Goal: Information Seeking & Learning: Find specific fact

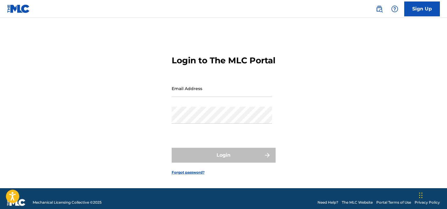
click at [233, 97] on input "Email Address" at bounding box center [221, 88] width 100 height 17
type input "[EMAIL_ADDRESS][DOMAIN_NAME]"
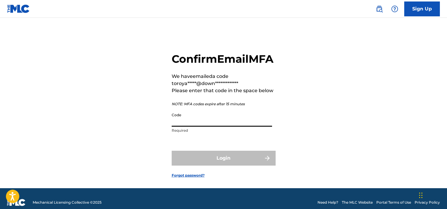
click at [223, 126] on input "Code" at bounding box center [221, 117] width 100 height 17
click at [112, 94] on div "**********" at bounding box center [223, 110] width 415 height 155
click at [203, 126] on input "Code" at bounding box center [221, 117] width 100 height 17
click at [206, 149] on form "**********" at bounding box center [223, 110] width 104 height 155
click at [18, 9] on img at bounding box center [18, 8] width 23 height 9
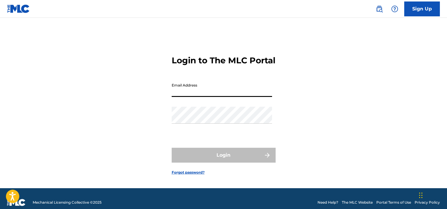
click at [229, 94] on input "Email Address" at bounding box center [221, 88] width 100 height 17
type input "[EMAIL_ADDRESS][DOMAIN_NAME]"
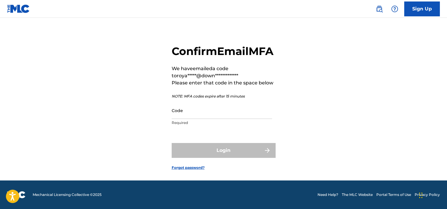
scroll to position [20, 0]
click at [196, 114] on input "Code" at bounding box center [221, 110] width 100 height 17
click at [141, 69] on div "**********" at bounding box center [223, 102] width 415 height 155
click at [181, 112] on input "Code" at bounding box center [221, 110] width 100 height 17
click at [180, 112] on input "Code" at bounding box center [221, 110] width 100 height 17
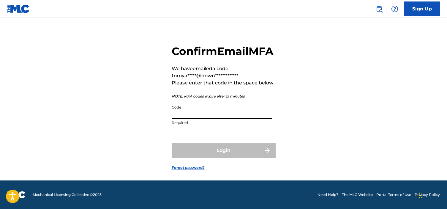
paste input "666460"
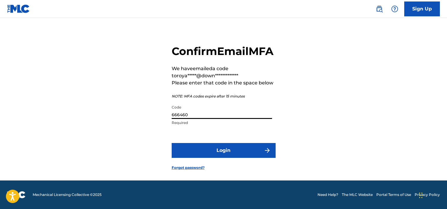
type input "666460"
click at [202, 150] on button "Login" at bounding box center [223, 150] width 104 height 15
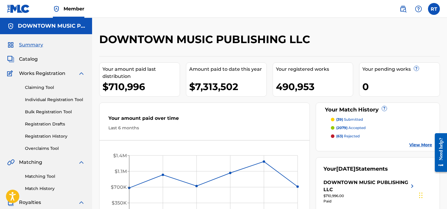
click at [28, 57] on span "Catalog" at bounding box center [28, 58] width 19 height 7
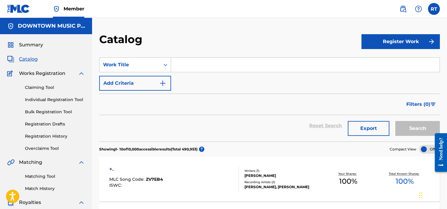
click at [303, 36] on div "Catalog" at bounding box center [230, 42] width 262 height 18
click at [220, 101] on div "Filters ( 0 )" at bounding box center [269, 103] width 340 height 21
click at [198, 64] on input "Search Form" at bounding box center [305, 65] width 268 height 14
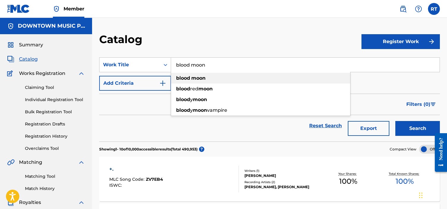
type input "blood moon"
drag, startPoint x: 194, startPoint y: 78, endPoint x: 201, endPoint y: 78, distance: 7.1
click at [193, 78] on strong "moon" at bounding box center [198, 78] width 14 height 6
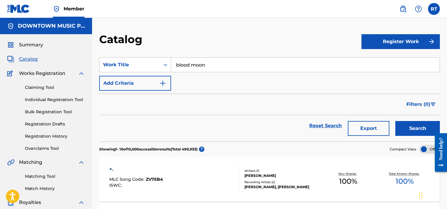
click at [427, 128] on button "Search" at bounding box center [417, 128] width 45 height 15
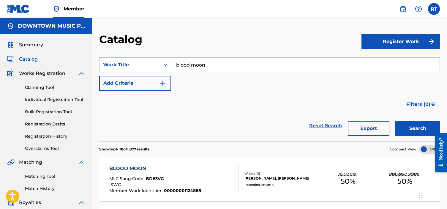
click at [162, 85] on img "Search Form" at bounding box center [162, 83] width 7 height 7
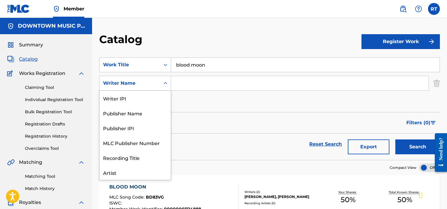
click at [163, 83] on icon "Search Form" at bounding box center [165, 83] width 6 height 6
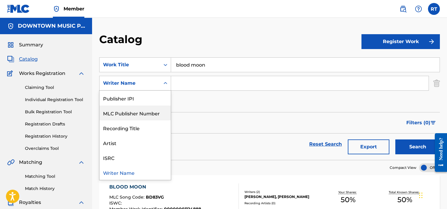
click at [148, 115] on div "MLC Publisher Number" at bounding box center [134, 112] width 71 height 15
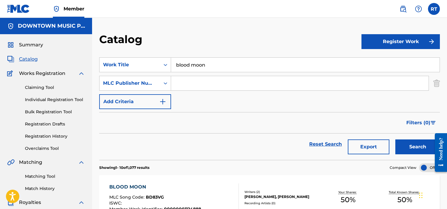
click at [195, 82] on input "Search Form" at bounding box center [299, 83] width 257 height 14
type input "u"
click at [217, 99] on div "SearchWithCriteria1a4e9a42-5daf-4296-90ba-5f8ac7606b84 Work Title blood moon Se…" at bounding box center [269, 83] width 340 height 52
click at [416, 148] on button "Search" at bounding box center [417, 146] width 45 height 15
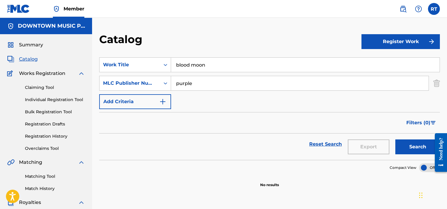
click at [182, 82] on input "purple" at bounding box center [299, 83] width 257 height 14
click at [395, 139] on button "Search" at bounding box center [417, 146] width 45 height 15
click at [195, 84] on input "purple music" at bounding box center [299, 83] width 257 height 14
type input "purple ([GEOGRAPHIC_DATA]) music"
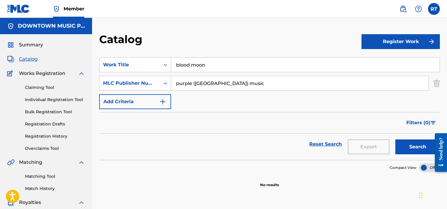
click at [395, 139] on button "Search" at bounding box center [417, 146] width 45 height 15
click at [160, 83] on div "Search Form" at bounding box center [165, 83] width 11 height 11
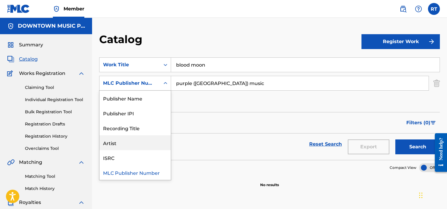
scroll to position [0, 0]
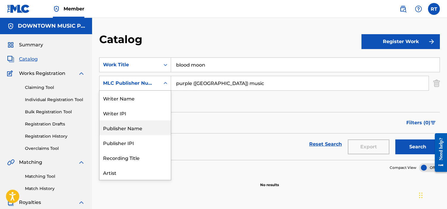
click at [139, 131] on div "Publisher Name" at bounding box center [134, 127] width 71 height 15
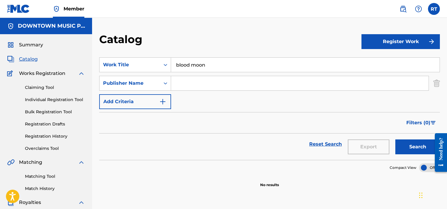
click at [209, 82] on input "Search Form" at bounding box center [299, 83] width 257 height 14
click at [395, 139] on button "Search" at bounding box center [417, 146] width 45 height 15
drag, startPoint x: 207, startPoint y: 84, endPoint x: 194, endPoint y: 85, distance: 12.8
click at [194, 85] on input "purple ([GEOGRAPHIC_DATA]) music" at bounding box center [299, 83] width 257 height 14
type input "purple music"
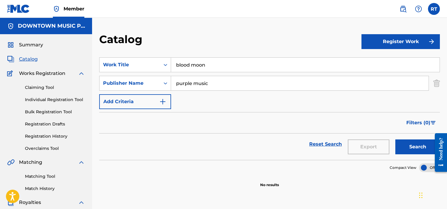
click at [395, 139] on button "Search" at bounding box center [417, 146] width 45 height 15
click at [163, 81] on icon "Search Form" at bounding box center [165, 83] width 6 height 6
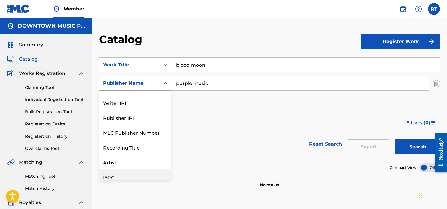
scroll to position [30, 0]
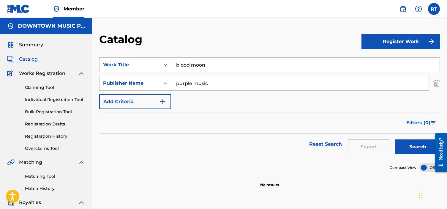
click at [216, 113] on div "Filters ( 0 )" at bounding box center [269, 122] width 340 height 21
drag, startPoint x: 218, startPoint y: 83, endPoint x: 212, endPoint y: 83, distance: 5.9
click at [215, 83] on input "purple music" at bounding box center [299, 83] width 257 height 14
drag, startPoint x: 198, startPoint y: 84, endPoint x: 170, endPoint y: 85, distance: 28.2
click at [171, 85] on input "purple music" at bounding box center [299, 83] width 257 height 14
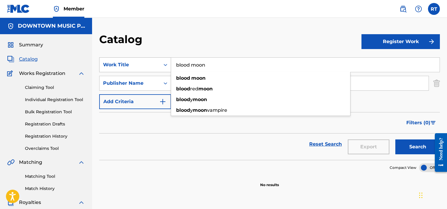
drag, startPoint x: 224, startPoint y: 67, endPoint x: 133, endPoint y: 69, distance: 91.4
click at [133, 69] on div "SearchWithCriteria1a4e9a42-5daf-4296-90ba-5f8ac7606b84 Work Title blood moon bl…" at bounding box center [269, 64] width 340 height 15
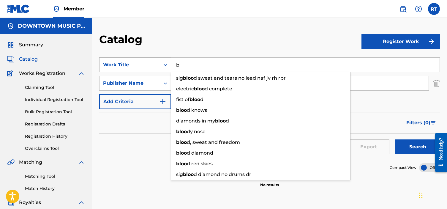
type input "b"
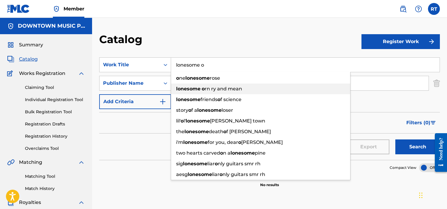
click at [219, 89] on span "rn ry and mean" at bounding box center [222, 89] width 37 height 6
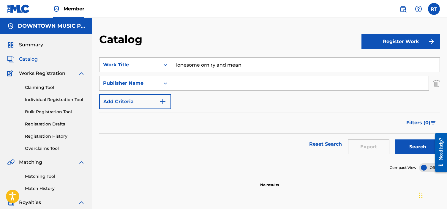
click at [421, 152] on button "Search" at bounding box center [417, 146] width 45 height 15
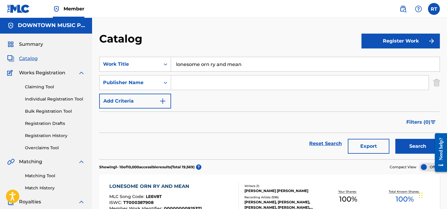
scroll to position [0, 0]
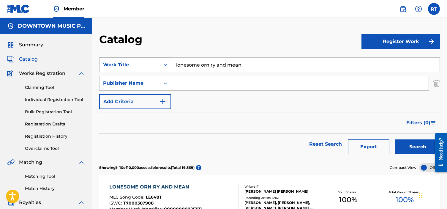
drag, startPoint x: 259, startPoint y: 69, endPoint x: 148, endPoint y: 65, distance: 111.3
click at [150, 66] on div "SearchWithCriteria1a4e9a42-5daf-4296-90ba-5f8ac7606b84 Work Title lonesome orn …" at bounding box center [269, 64] width 340 height 15
click at [395, 139] on button "Search" at bounding box center [417, 146] width 45 height 15
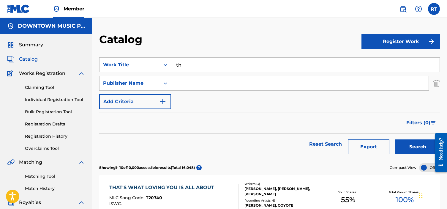
type input "t"
click at [275, 79] on input "Search Form" at bounding box center [299, 83] width 257 height 14
type input "september"
click at [395, 139] on button "Search" at bounding box center [417, 146] width 45 height 15
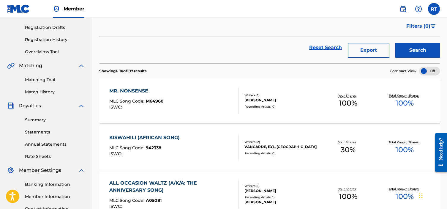
scroll to position [160, 0]
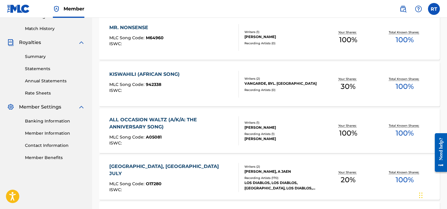
click at [248, 37] on div "[PERSON_NAME]" at bounding box center [281, 36] width 75 height 5
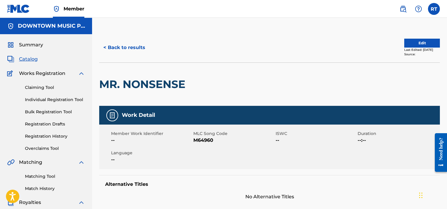
click at [134, 47] on button "< Back to results" at bounding box center [124, 47] width 50 height 15
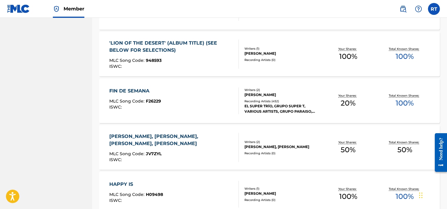
scroll to position [489, 0]
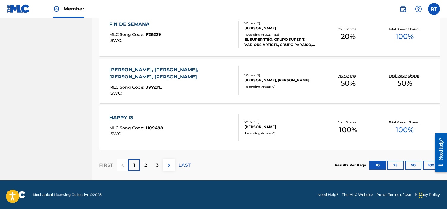
click at [144, 168] on div "2" at bounding box center [146, 165] width 12 height 12
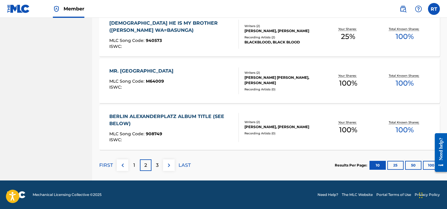
click at [157, 166] on p "3" at bounding box center [157, 164] width 3 height 7
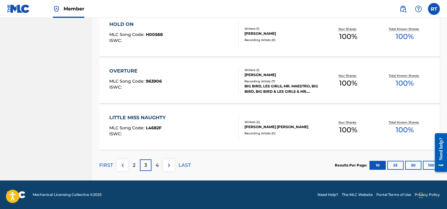
click at [154, 169] on div "4" at bounding box center [157, 165] width 12 height 12
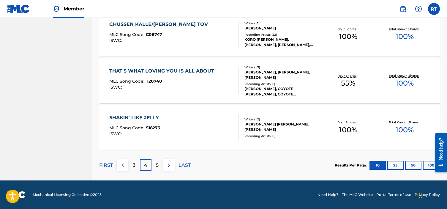
click at [157, 165] on p "5" at bounding box center [157, 164] width 3 height 7
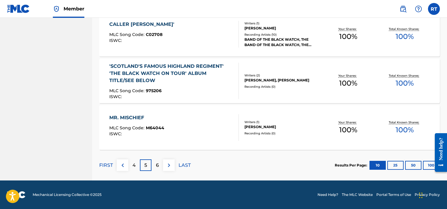
click at [160, 163] on div "6" at bounding box center [157, 165] width 12 height 12
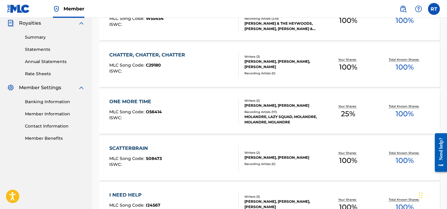
scroll to position [0, 0]
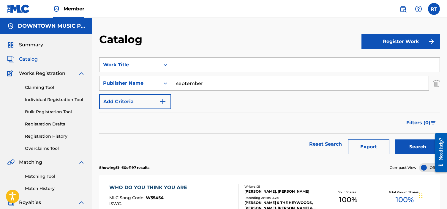
click at [202, 82] on input "september" at bounding box center [299, 83] width 257 height 14
click at [206, 65] on input "Search Form" at bounding box center [305, 65] width 268 height 14
type input "a plan is hatched"
click at [395, 139] on button "Search" at bounding box center [417, 146] width 45 height 15
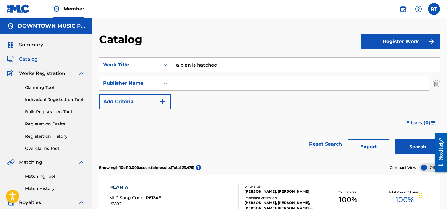
click at [213, 81] on input "Search Form" at bounding box center [299, 83] width 257 height 14
type input "r"
click at [160, 81] on div "Search Form" at bounding box center [165, 83] width 11 height 11
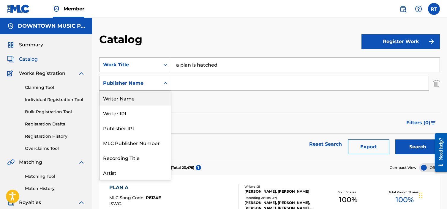
click at [133, 104] on div "Writer Name" at bounding box center [134, 97] width 71 height 15
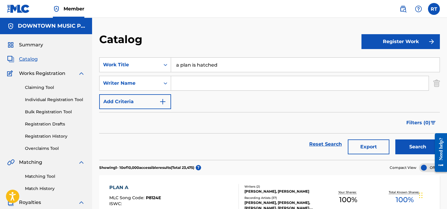
click at [185, 80] on input "Search Form" at bounding box center [299, 83] width 257 height 14
type input "ross"
drag, startPoint x: 222, startPoint y: 61, endPoint x: 163, endPoint y: 63, distance: 59.1
click at [163, 63] on div "SearchWithCriteria1a4e9a42-5daf-4296-90ba-5f8ac7606b84 Work Title a plan is hat…" at bounding box center [269, 64] width 340 height 15
drag, startPoint x: 250, startPoint y: 68, endPoint x: 179, endPoint y: 68, distance: 70.3
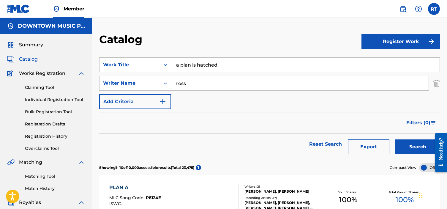
click at [179, 68] on input "a plan is hatched" at bounding box center [305, 65] width 268 height 14
drag, startPoint x: 176, startPoint y: 68, endPoint x: 174, endPoint y: 66, distance: 3.2
click at [174, 66] on input "a plan is hatched" at bounding box center [305, 65] width 268 height 14
drag, startPoint x: 223, startPoint y: 62, endPoint x: 152, endPoint y: 53, distance: 72.1
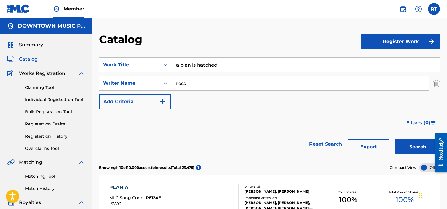
click at [152, 55] on section "SearchWithCriteria1a4e9a42-5daf-4296-90ba-5f8ac7606b84 Work Title a plan is hat…" at bounding box center [269, 104] width 340 height 109
click at [210, 86] on input "ross" at bounding box center [299, 83] width 257 height 14
click at [395, 139] on button "Search" at bounding box center [417, 146] width 45 height 15
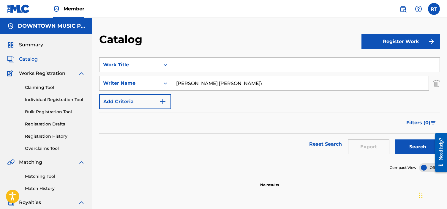
type input "[PERSON_NAME] [PERSON_NAME]"
click at [395, 139] on button "Search" at bounding box center [417, 146] width 45 height 15
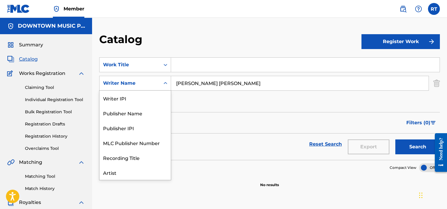
click at [151, 88] on div "Writer Name" at bounding box center [129, 82] width 61 height 11
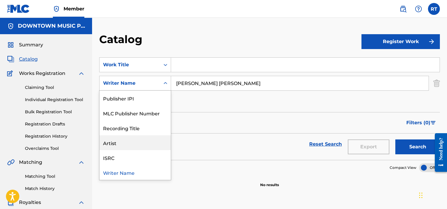
drag, startPoint x: 115, startPoint y: 148, endPoint x: 117, endPoint y: 145, distance: 3.6
click at [115, 148] on div "Artist" at bounding box center [134, 142] width 71 height 15
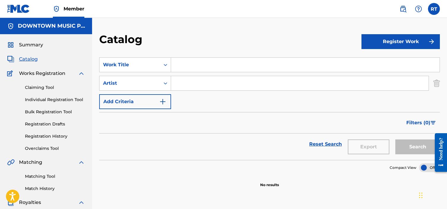
click at [187, 79] on input "Search Form" at bounding box center [299, 83] width 257 height 14
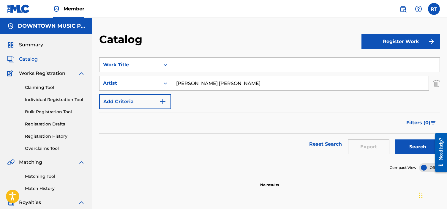
click at [395, 139] on button "Search" at bounding box center [417, 146] width 45 height 15
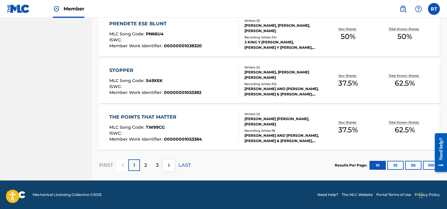
scroll to position [0, 0]
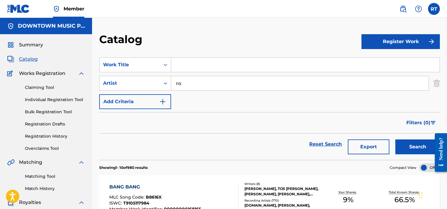
type input "r"
click at [24, 60] on span "Catalog" at bounding box center [28, 58] width 19 height 7
click at [223, 61] on input "Search Form" at bounding box center [305, 65] width 268 height 14
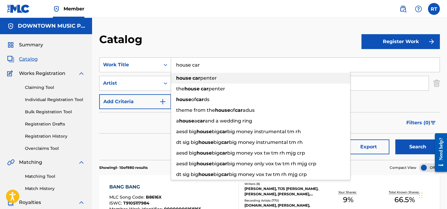
click at [196, 78] on strong "car" at bounding box center [196, 78] width 8 height 6
type input "house [PERSON_NAME]"
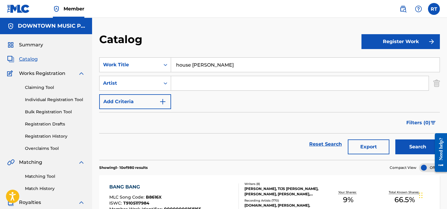
click at [395, 139] on button "Search" at bounding box center [417, 146] width 45 height 15
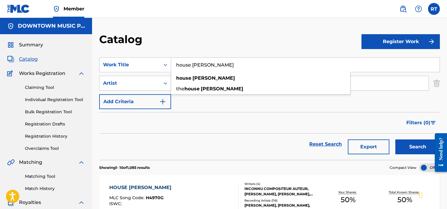
drag, startPoint x: 212, startPoint y: 123, endPoint x: 208, endPoint y: 117, distance: 7.7
click at [212, 123] on div "Filters ( 0 )" at bounding box center [269, 122] width 340 height 21
click at [201, 81] on input "Search Form" at bounding box center [299, 83] width 257 height 14
type input "chandos"
click at [395, 139] on button "Search" at bounding box center [417, 146] width 45 height 15
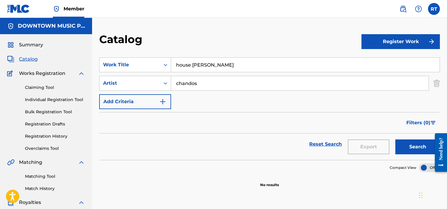
click at [189, 83] on input "chandos" at bounding box center [299, 83] width 257 height 14
click at [215, 66] on input "house [PERSON_NAME]" at bounding box center [305, 65] width 268 height 14
drag, startPoint x: 219, startPoint y: 65, endPoint x: 149, endPoint y: 55, distance: 71.0
click at [169, 66] on div "SearchWithCriteria1a4e9a42-5daf-4296-90ba-5f8ac7606b84 Work Title house [PERSON…" at bounding box center [269, 64] width 340 height 15
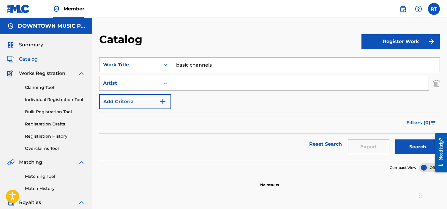
click at [395, 139] on button "Search" at bounding box center [417, 146] width 45 height 15
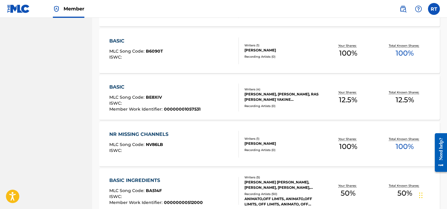
scroll to position [455, 0]
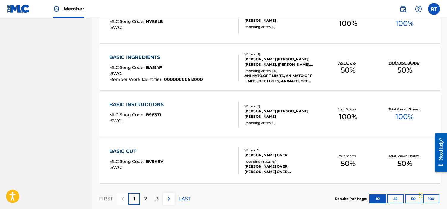
click at [148, 204] on div "2" at bounding box center [146, 199] width 12 height 12
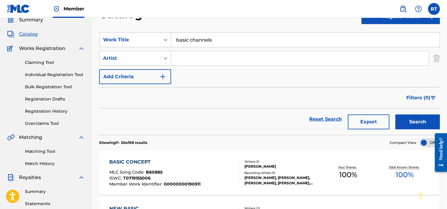
scroll to position [0, 0]
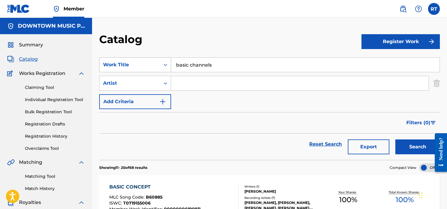
drag, startPoint x: 241, startPoint y: 65, endPoint x: 158, endPoint y: 65, distance: 83.1
click at [159, 65] on div "SearchWithCriteria1a4e9a42-5daf-4296-90ba-5f8ac7606b84 Work Title basic channels" at bounding box center [269, 64] width 340 height 15
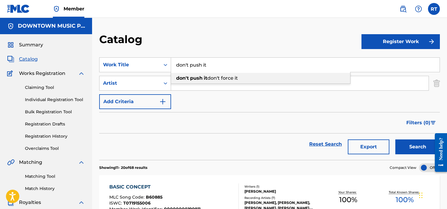
click at [231, 80] on span "don't force it" at bounding box center [222, 78] width 31 height 6
type input "don't push it don't force it"
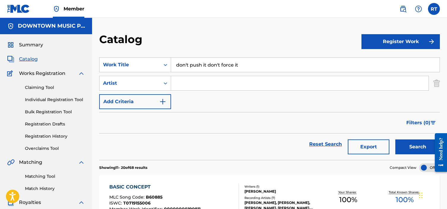
click at [395, 139] on button "Search" at bounding box center [417, 146] width 45 height 15
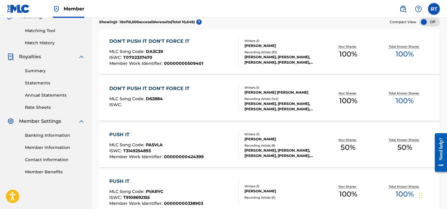
scroll to position [145, 0]
click at [170, 41] on div "DON'T PUSH IT DON'T FORCE IT" at bounding box center [156, 41] width 94 height 7
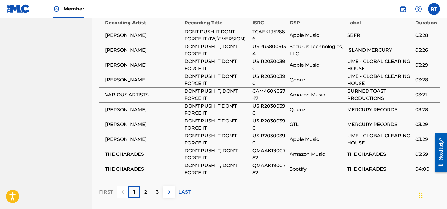
scroll to position [479, 0]
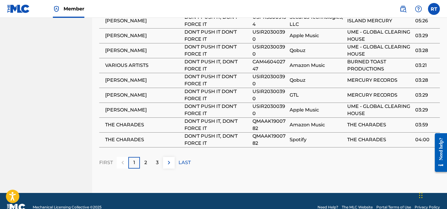
click at [145, 159] on p "2" at bounding box center [145, 162] width 3 height 7
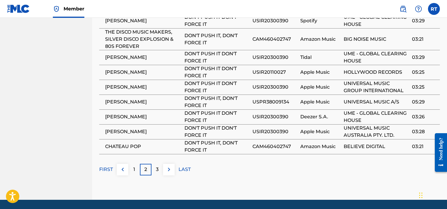
click at [155, 163] on div "3" at bounding box center [157, 169] width 12 height 12
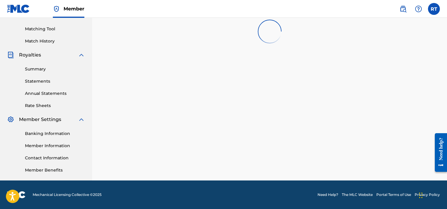
scroll to position [145, 0]
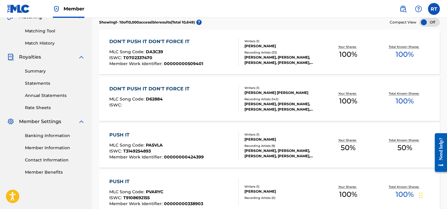
click at [213, 93] on div "DON'T PUSH IT DON'T FORCE IT MLC Song Code : D62884 ISWC :" at bounding box center [173, 98] width 129 height 27
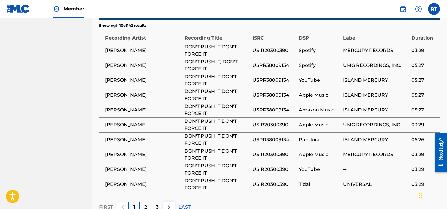
scroll to position [486, 0]
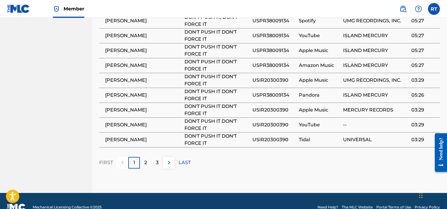
click at [143, 157] on div "2" at bounding box center [146, 163] width 12 height 12
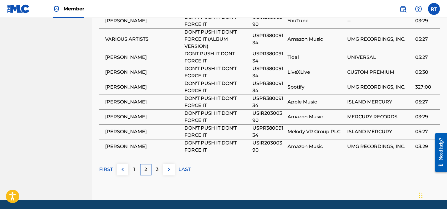
click at [154, 163] on div "3" at bounding box center [157, 169] width 12 height 12
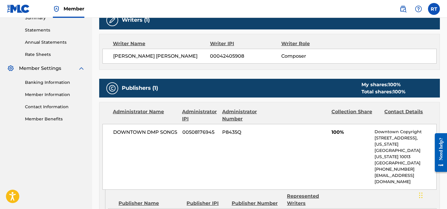
scroll to position [0, 0]
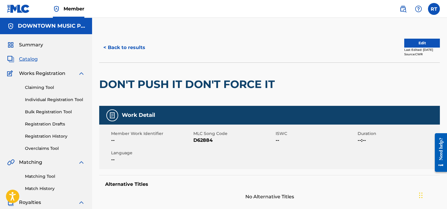
click at [137, 45] on button "< Back to results" at bounding box center [124, 47] width 50 height 15
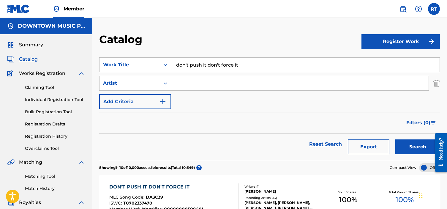
click at [242, 65] on input "don't push it don't force it" at bounding box center [305, 65] width 268 height 14
drag, startPoint x: 227, startPoint y: 67, endPoint x: 152, endPoint y: 61, distance: 75.3
click at [152, 62] on div "SearchWithCriteria1a4e9a42-5daf-4296-90ba-5f8ac7606b84 Work Title don't push it…" at bounding box center [269, 64] width 340 height 15
type input "i know you rider"
click at [395, 139] on button "Search" at bounding box center [417, 146] width 45 height 15
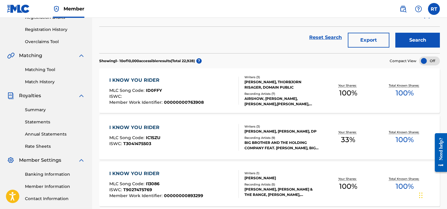
scroll to position [108, 0]
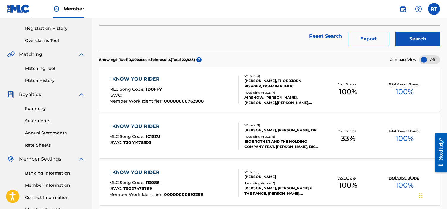
click at [181, 82] on div "I KNOW YOU RIDER" at bounding box center [156, 78] width 94 height 7
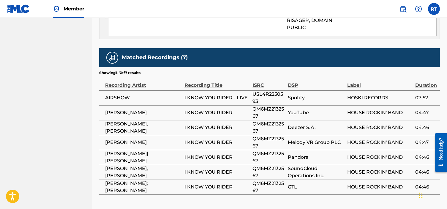
scroll to position [468, 0]
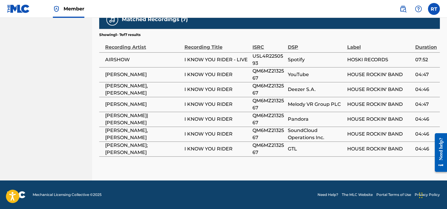
scroll to position [108, 0]
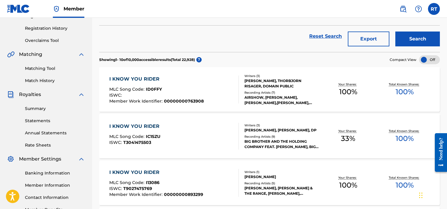
click at [224, 175] on div "I KNOW YOU RIDER MLC Song Code : I13086 ISWC : T9027475769 Member Work Identifi…" at bounding box center [173, 183] width 129 height 28
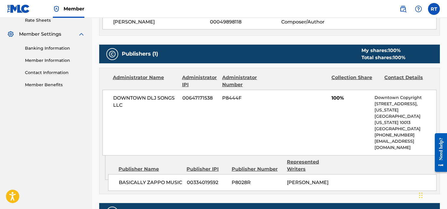
scroll to position [236, 0]
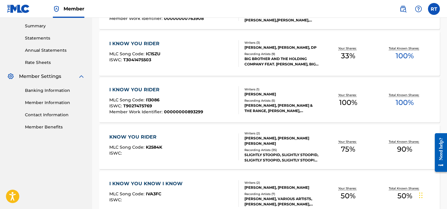
scroll to position [198, 0]
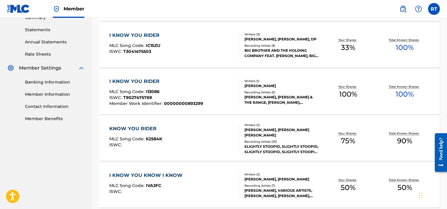
click at [222, 125] on div "KNOW YOU RIDER MLC Song Code : K2584K ISWC :" at bounding box center [173, 138] width 129 height 27
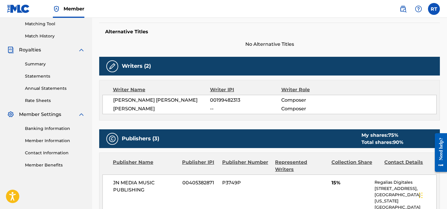
scroll to position [182, 0]
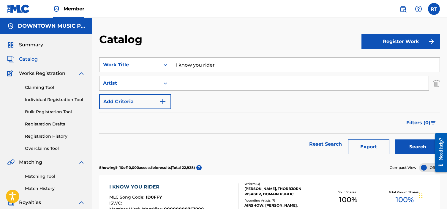
click at [188, 79] on input "Search Form" at bounding box center [299, 83] width 257 height 14
click at [169, 82] on div "Search Form" at bounding box center [165, 83] width 11 height 11
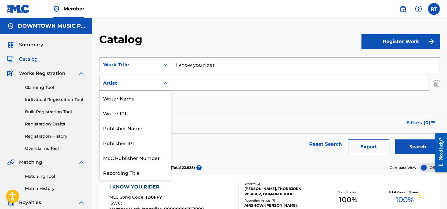
scroll to position [30, 0]
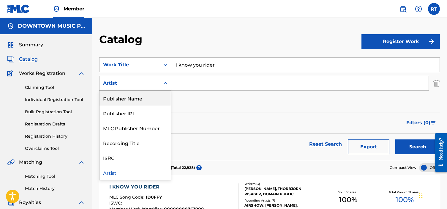
drag, startPoint x: 138, startPoint y: 95, endPoint x: 155, endPoint y: 96, distance: 16.9
click at [138, 95] on div "Publisher Name" at bounding box center [134, 97] width 71 height 15
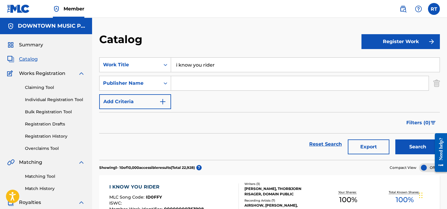
click at [194, 85] on input "Search Form" at bounding box center [299, 83] width 257 height 14
type input "chandos"
click at [395, 139] on button "Search" at bounding box center [417, 146] width 45 height 15
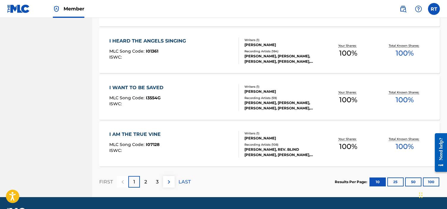
scroll to position [489, 0]
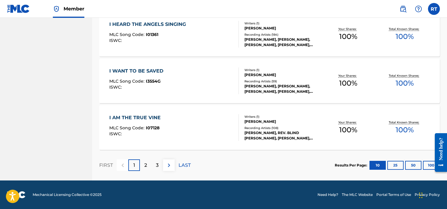
click at [146, 166] on p "2" at bounding box center [145, 164] width 3 height 7
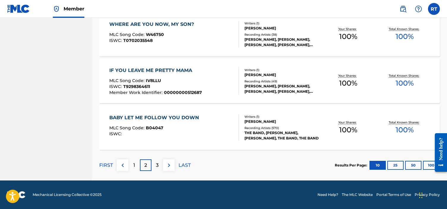
click at [158, 169] on div "3" at bounding box center [157, 165] width 12 height 12
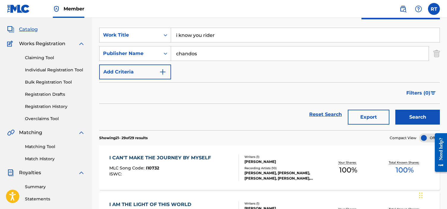
scroll to position [0, 0]
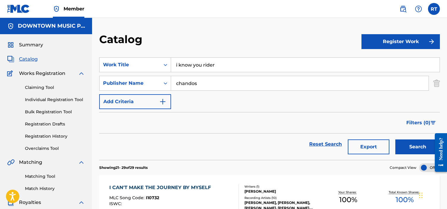
click at [201, 83] on input "chandos" at bounding box center [299, 83] width 257 height 14
click at [201, 82] on input "chandos" at bounding box center [299, 83] width 257 height 14
drag, startPoint x: 226, startPoint y: 64, endPoint x: 148, endPoint y: 70, distance: 77.9
click at [155, 74] on div "SearchWithCriteria1a4e9a42-5daf-4296-90ba-5f8ac7606b84 Work Title i know you ri…" at bounding box center [269, 83] width 340 height 52
drag, startPoint x: 220, startPoint y: 65, endPoint x: 156, endPoint y: 61, distance: 64.6
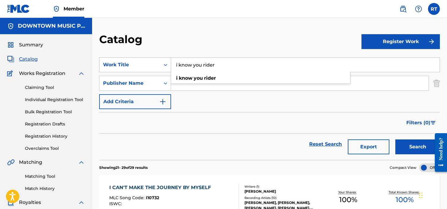
click at [156, 61] on div "SearchWithCriteria1a4e9a42-5daf-4296-90ba-5f8ac7606b84 Work Title i know you ri…" at bounding box center [269, 64] width 340 height 15
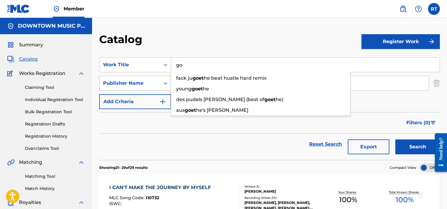
type input "g"
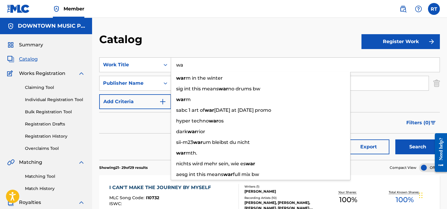
type input "w"
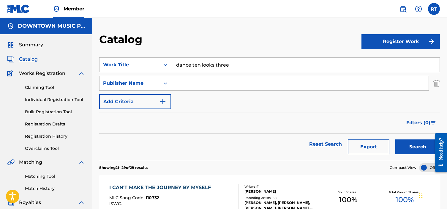
click at [395, 139] on button "Search" at bounding box center [417, 146] width 45 height 15
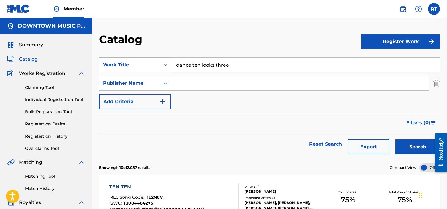
drag, startPoint x: 236, startPoint y: 63, endPoint x: 166, endPoint y: 64, distance: 70.6
click at [166, 64] on div "SearchWithCriteria1a4e9a42-5daf-4296-90ba-5f8ac7606b84 Work Title dance ten loo…" at bounding box center [269, 64] width 340 height 15
click at [395, 139] on button "Search" at bounding box center [417, 146] width 45 height 15
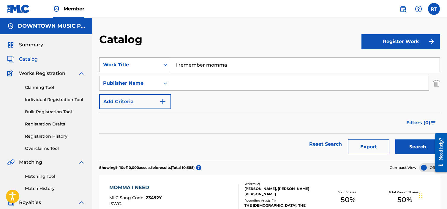
drag, startPoint x: 243, startPoint y: 67, endPoint x: 158, endPoint y: 72, distance: 84.7
click at [158, 72] on div "SearchWithCriteria1a4e9a42-5daf-4296-90ba-5f8ac7606b84 Work Title i remember mo…" at bounding box center [269, 64] width 340 height 15
drag, startPoint x: 236, startPoint y: 67, endPoint x: 170, endPoint y: 66, distance: 66.5
click at [175, 65] on input "i remember momma" at bounding box center [305, 65] width 268 height 14
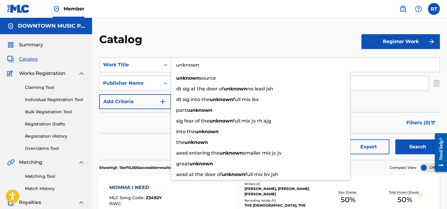
type input "unknown"
click at [395, 139] on button "Search" at bounding box center [417, 146] width 45 height 15
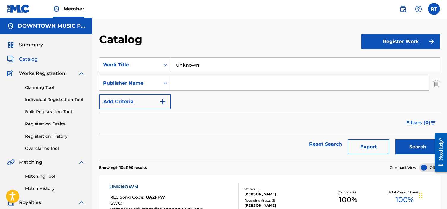
click at [201, 78] on input "Search Form" at bounding box center [299, 83] width 257 height 14
click at [395, 139] on button "Search" at bounding box center [417, 146] width 45 height 15
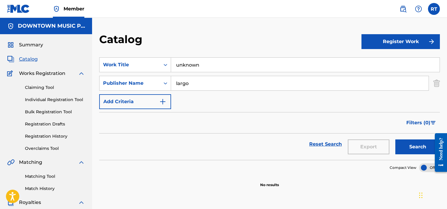
click at [184, 81] on input "largo" at bounding box center [299, 83] width 257 height 14
click at [183, 84] on input "largo" at bounding box center [299, 83] width 257 height 14
type input "hillgreen"
click at [395, 139] on button "Search" at bounding box center [417, 146] width 45 height 15
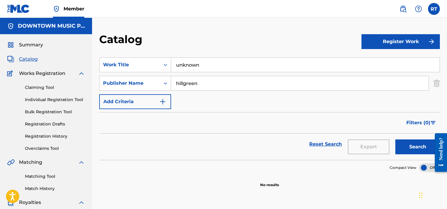
click at [190, 83] on input "hillgreen" at bounding box center [299, 83] width 257 height 14
click at [185, 66] on input "unknown" at bounding box center [305, 65] width 268 height 14
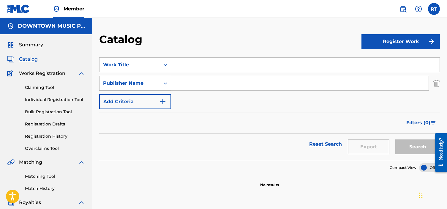
click at [150, 87] on div "Publisher Name" at bounding box center [129, 82] width 61 height 11
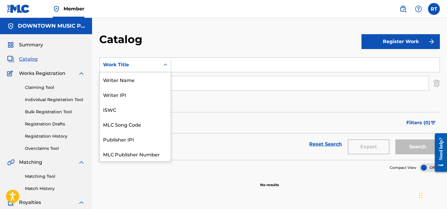
click at [144, 63] on div "Work Title" at bounding box center [129, 64] width 53 height 7
click at [219, 118] on div "Filters ( 0 )" at bounding box center [269, 122] width 340 height 21
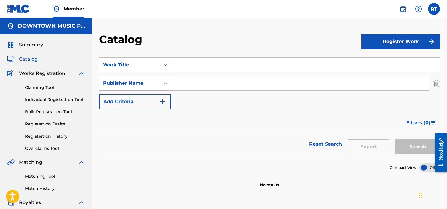
click at [154, 87] on div "Publisher Name" at bounding box center [129, 82] width 61 height 11
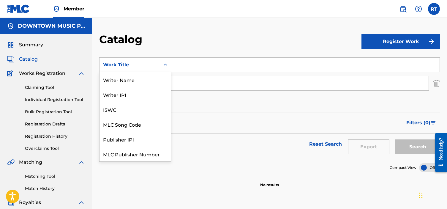
click at [131, 62] on div "Work Title" at bounding box center [129, 64] width 53 height 7
click at [129, 129] on div "MLC Song Code" at bounding box center [134, 124] width 71 height 15
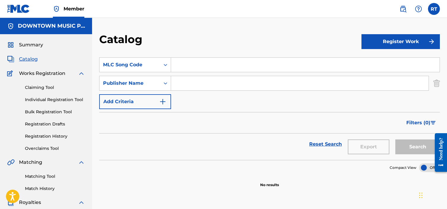
click at [185, 66] on input "Search Form" at bounding box center [305, 65] width 268 height 14
type input "S1887F"
click at [395, 139] on button "Search" at bounding box center [417, 146] width 45 height 15
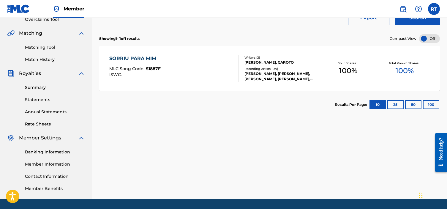
scroll to position [129, 0]
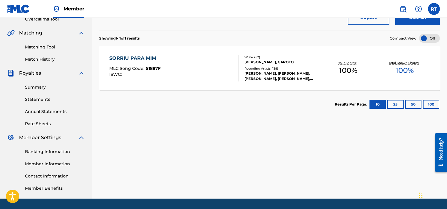
click at [143, 58] on div "SORRIU PARA MIM" at bounding box center [134, 58] width 51 height 7
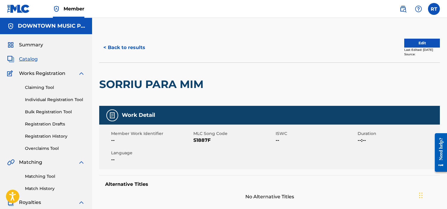
click at [137, 45] on button "< Back to results" at bounding box center [124, 47] width 50 height 15
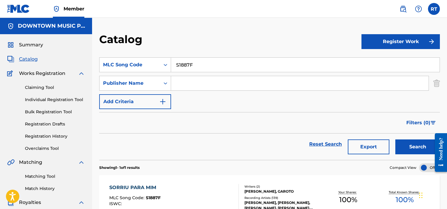
click at [198, 62] on input "S1887F" at bounding box center [305, 65] width 268 height 14
type input "D21884"
click at [395, 139] on button "Search" at bounding box center [417, 146] width 45 height 15
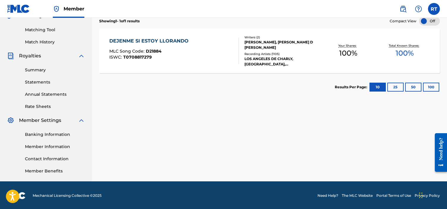
scroll to position [147, 0]
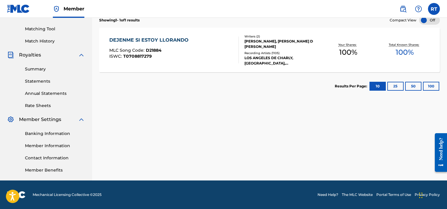
click at [176, 42] on div "DEJENME SI ESTOY LLORANDO" at bounding box center [150, 39] width 82 height 7
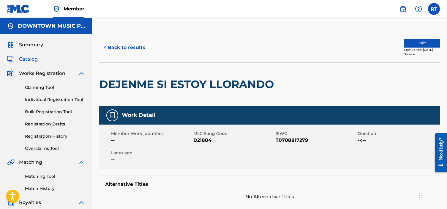
click at [133, 47] on button "< Back to results" at bounding box center [124, 47] width 50 height 15
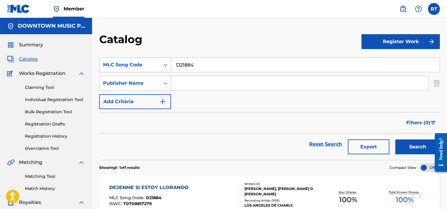
click at [131, 63] on div "MLC Song Code" at bounding box center [129, 64] width 53 height 7
click at [136, 57] on section "SearchWithCriteria3df486c9-fab5-43de-8a68-257faad65843 MLC Song Code D21884 Sea…" at bounding box center [269, 104] width 340 height 109
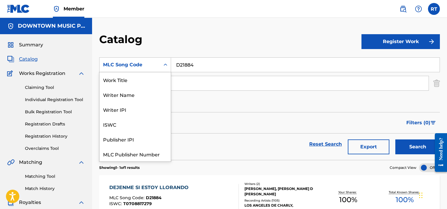
click at [136, 62] on div "MLC Song Code" at bounding box center [129, 64] width 53 height 7
drag, startPoint x: 118, startPoint y: 81, endPoint x: 150, endPoint y: 73, distance: 33.0
click at [118, 82] on div "Work Title" at bounding box center [134, 79] width 71 height 15
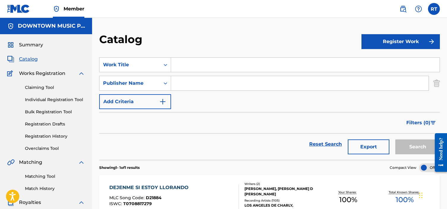
click at [187, 63] on input "Search Form" at bounding box center [305, 65] width 268 height 14
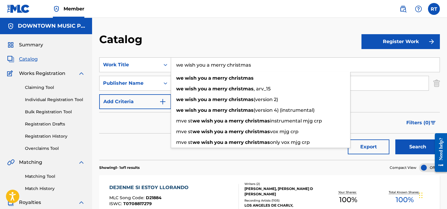
type input "we wish you a merry christmas"
click at [395, 139] on button "Search" at bounding box center [417, 146] width 45 height 15
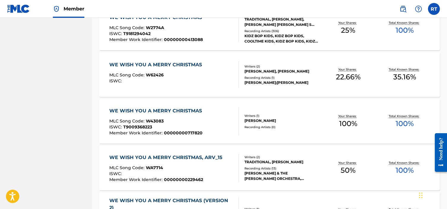
scroll to position [425, 0]
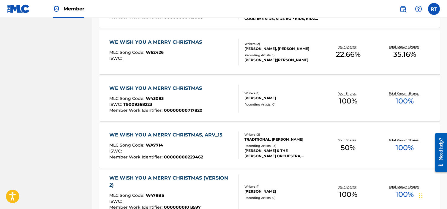
click at [158, 56] on div "ISWC :" at bounding box center [157, 58] width 96 height 4
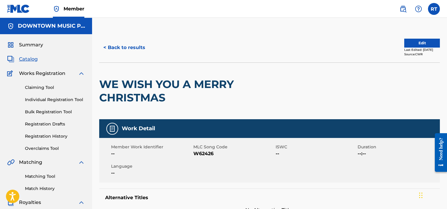
click at [113, 49] on button "< Back to results" at bounding box center [124, 47] width 50 height 15
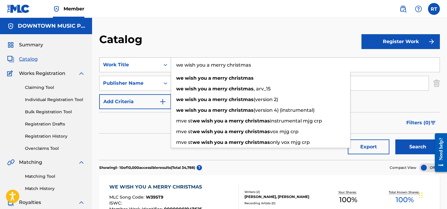
drag, startPoint x: 261, startPoint y: 69, endPoint x: 149, endPoint y: 69, distance: 112.4
click at [149, 69] on div "SearchWithCriteria9a4ef26f-a7a3-427d-b2ed-6ec06b675913 Work Title we wish you a…" at bounding box center [269, 64] width 340 height 15
drag, startPoint x: 273, startPoint y: 67, endPoint x: 173, endPoint y: 66, distance: 99.4
click at [173, 66] on input "we wish you a merry christmas" at bounding box center [305, 65] width 268 height 14
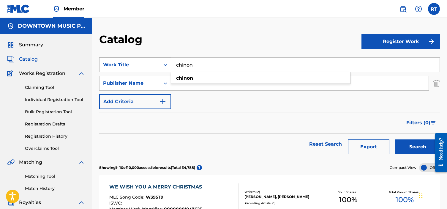
type input "chinon"
click at [395, 139] on button "Search" at bounding box center [417, 146] width 45 height 15
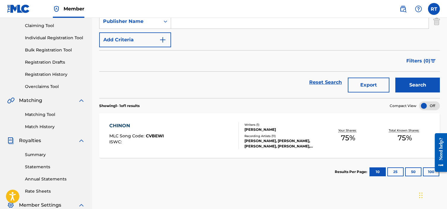
scroll to position [89, 0]
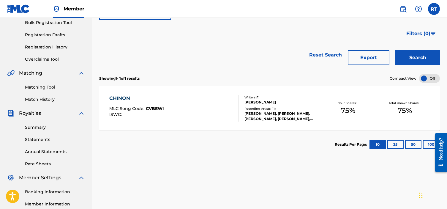
click at [198, 118] on div "CHINON MLC Song Code : CVBEWI ISWC :" at bounding box center [173, 108] width 129 height 27
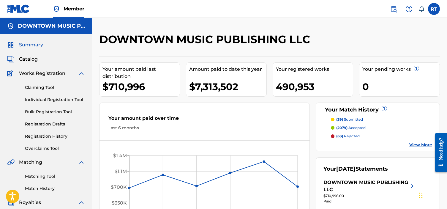
click at [434, 7] on label at bounding box center [434, 9] width 12 height 12
click at [433, 9] on input "RT Royalty Team Team [EMAIL_ADDRESS][DOMAIN_NAME] Notification Preferences Prof…" at bounding box center [433, 9] width 0 height 0
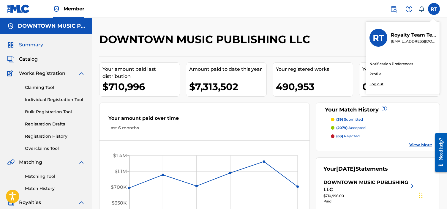
click at [372, 86] on p "Log out" at bounding box center [376, 83] width 14 height 5
click at [433, 9] on input "RT Royalty Team Team [EMAIL_ADDRESS][DOMAIN_NAME] Notification Preferences Prof…" at bounding box center [433, 9] width 0 height 0
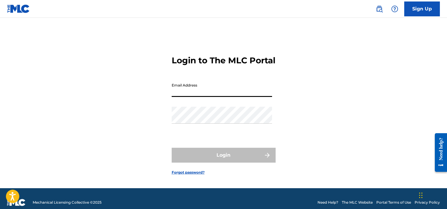
click at [225, 97] on input "Email Address" at bounding box center [221, 88] width 100 height 17
type input "[EMAIL_ADDRESS][DOMAIN_NAME]"
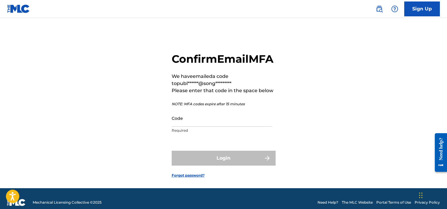
click at [182, 126] on input "Code" at bounding box center [221, 117] width 100 height 17
type input "v"
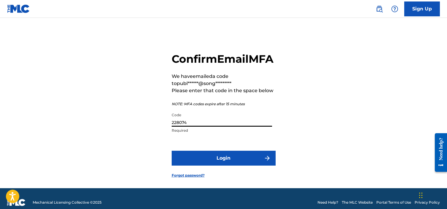
type input "228074"
click at [233, 165] on button "Login" at bounding box center [223, 157] width 104 height 15
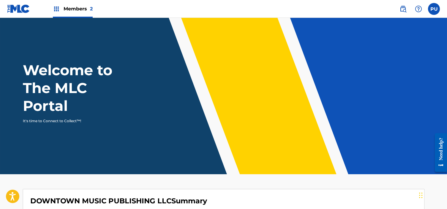
click at [432, 9] on label at bounding box center [434, 9] width 12 height 12
click at [433, 9] on input "PU Portal User publishing@songtrust.com Notification Preferences Profile Log out" at bounding box center [433, 9] width 0 height 0
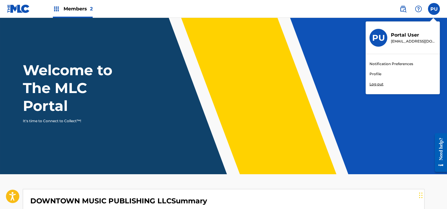
drag, startPoint x: 252, startPoint y: 11, endPoint x: 206, endPoint y: 6, distance: 46.0
click at [252, 11] on nav "Members 2 PU PU Portal User publishing@songtrust.com Notification Preferences P…" at bounding box center [223, 9] width 447 height 18
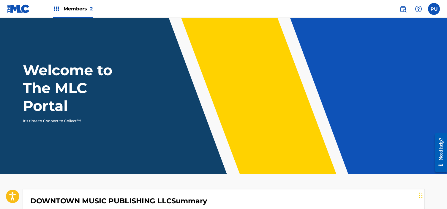
click at [70, 10] on span "Members 2" at bounding box center [77, 8] width 29 height 7
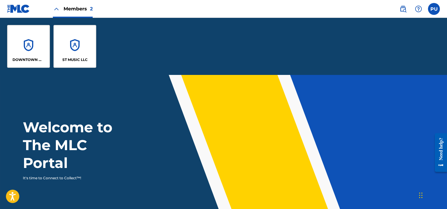
click at [78, 44] on div "ST MUSIC LLC" at bounding box center [74, 46] width 43 height 43
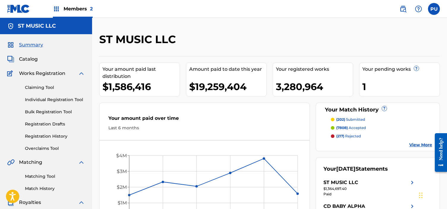
drag, startPoint x: 33, startPoint y: 60, endPoint x: 37, endPoint y: 60, distance: 4.2
click at [34, 60] on span "Catalog" at bounding box center [28, 58] width 19 height 7
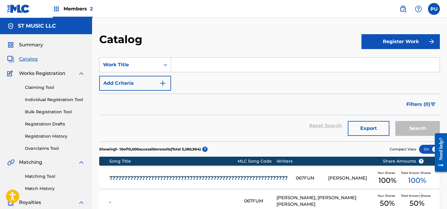
click at [222, 66] on input "Search Form" at bounding box center [305, 65] width 268 height 14
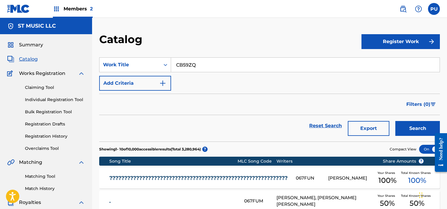
type input "CB59ZQ"
click at [395, 121] on button "Search" at bounding box center [417, 128] width 45 height 15
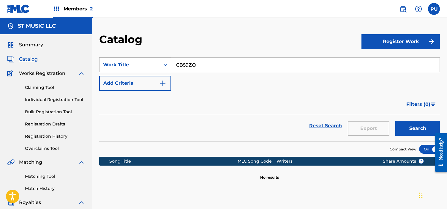
click at [143, 68] on div "Work Title" at bounding box center [129, 64] width 53 height 7
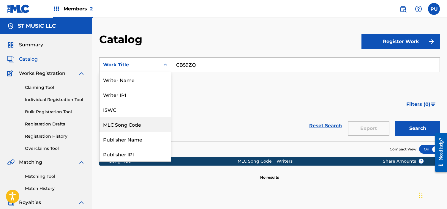
drag, startPoint x: 133, startPoint y: 120, endPoint x: 153, endPoint y: 98, distance: 29.4
click at [133, 120] on div "MLC Song Code" at bounding box center [134, 124] width 71 height 15
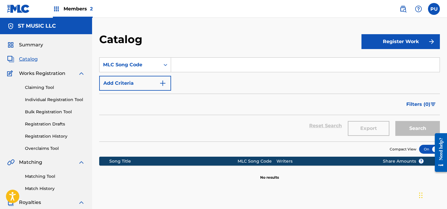
click at [202, 62] on input "Search Form" at bounding box center [305, 65] width 268 height 14
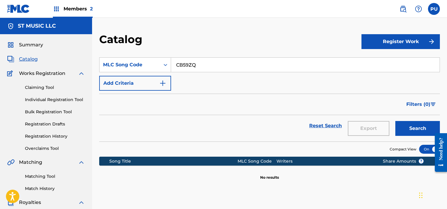
type input "CB59ZQ"
click at [395, 121] on button "Search" at bounding box center [417, 128] width 45 height 15
click at [74, 14] on div "Members 2" at bounding box center [73, 9] width 40 height 18
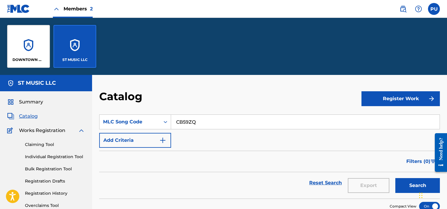
click at [29, 43] on div "DOWNTOWN MUSIC PUBLISHING LLC" at bounding box center [28, 46] width 43 height 43
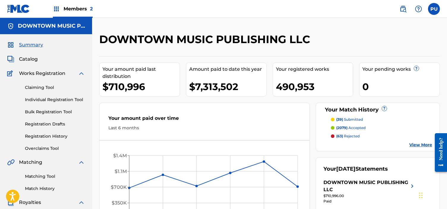
click at [31, 60] on span "Catalog" at bounding box center [28, 58] width 19 height 7
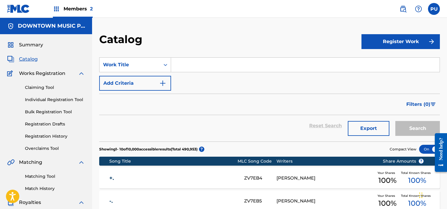
click at [182, 68] on input "Search Form" at bounding box center [305, 65] width 268 height 14
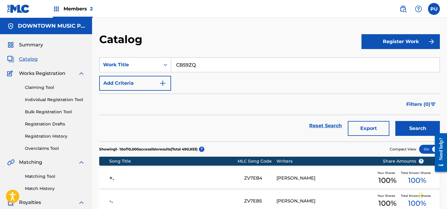
type input "CB59ZQ"
click at [395, 121] on button "Search" at bounding box center [417, 128] width 45 height 15
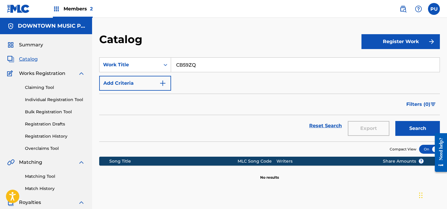
click at [68, 6] on span "Members 2" at bounding box center [77, 8] width 29 height 7
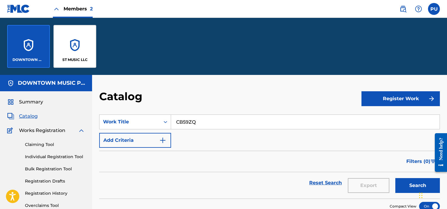
click at [66, 54] on div "ST MUSIC LLC" at bounding box center [74, 46] width 43 height 43
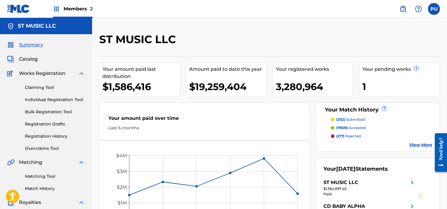
click at [27, 60] on span "Catalog" at bounding box center [28, 58] width 19 height 7
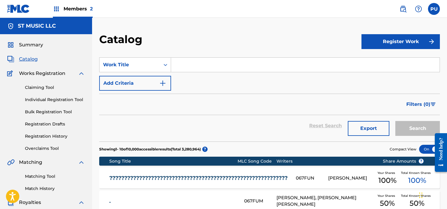
click at [197, 65] on input "Search Form" at bounding box center [305, 65] width 268 height 14
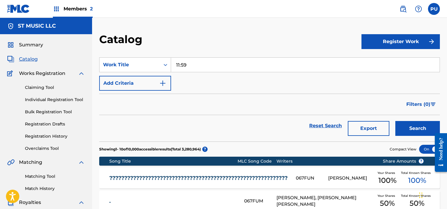
type input "11:59"
click at [395, 121] on button "Search" at bounding box center [417, 128] width 45 height 15
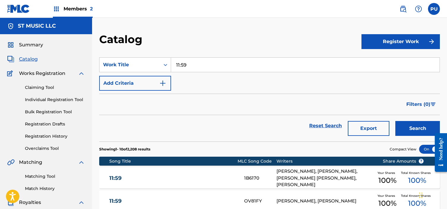
click at [132, 82] on button "Add Criteria" at bounding box center [135, 83] width 72 height 15
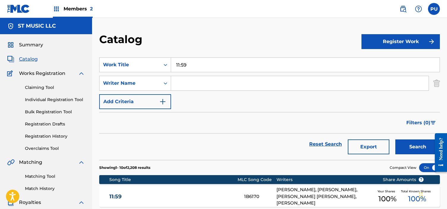
click at [132, 82] on div "Writer Name" at bounding box center [129, 83] width 53 height 7
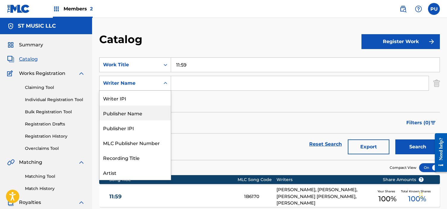
click at [143, 117] on div "Publisher Name" at bounding box center [134, 112] width 71 height 15
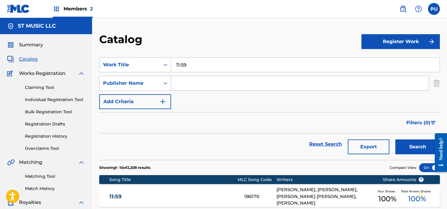
click at [192, 85] on input "Search Form" at bounding box center [299, 83] width 257 height 14
type input "hear you beg"
click at [395, 139] on button "Search" at bounding box center [417, 146] width 45 height 15
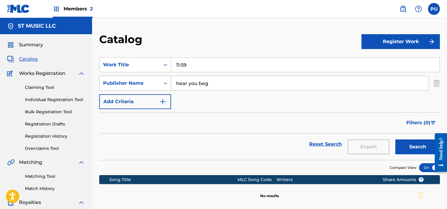
drag, startPoint x: 217, startPoint y: 83, endPoint x: 156, endPoint y: 77, distance: 61.8
click at [163, 78] on div "SearchWithCriteria594cd87e-2dd1-4113-9112-8e8f41175af1 Publisher Name hear you …" at bounding box center [269, 83] width 340 height 15
click at [395, 139] on button "Search" at bounding box center [417, 146] width 45 height 15
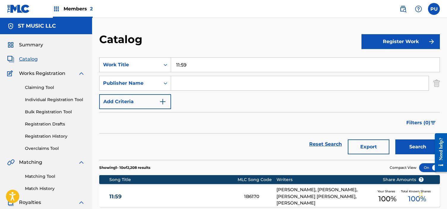
click at [195, 63] on input "11:59" at bounding box center [305, 65] width 268 height 14
type input "1"
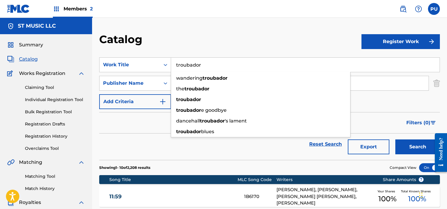
type input "troubador"
click at [395, 139] on button "Search" at bounding box center [417, 146] width 45 height 15
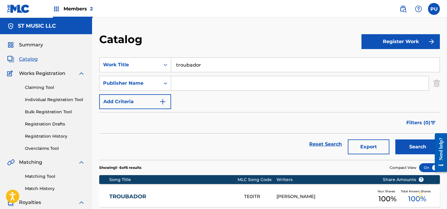
drag, startPoint x: 400, startPoint y: 90, endPoint x: 395, endPoint y: 87, distance: 6.0
click at [400, 90] on input "Search Form" at bounding box center [299, 83] width 257 height 14
click at [395, 85] on input "Search Form" at bounding box center [299, 83] width 257 height 14
type input "zany"
click at [395, 139] on button "Search" at bounding box center [417, 146] width 45 height 15
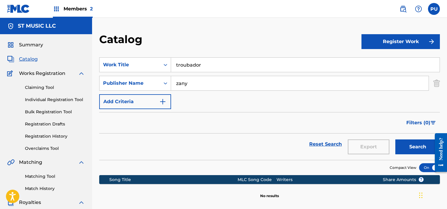
click at [194, 82] on input "zany" at bounding box center [299, 83] width 257 height 14
click at [190, 66] on input "troubador" at bounding box center [305, 65] width 268 height 14
click at [191, 66] on input "troubador" at bounding box center [305, 65] width 268 height 14
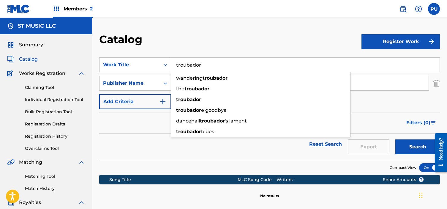
click at [183, 60] on input "troubador" at bounding box center [305, 65] width 268 height 14
click at [183, 63] on input "troubador" at bounding box center [305, 65] width 268 height 14
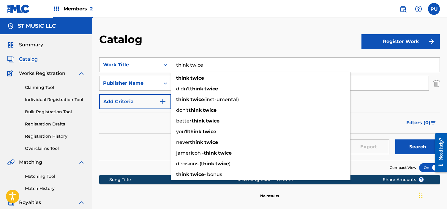
type input "think twice"
click at [395, 139] on button "Search" at bounding box center [417, 146] width 45 height 15
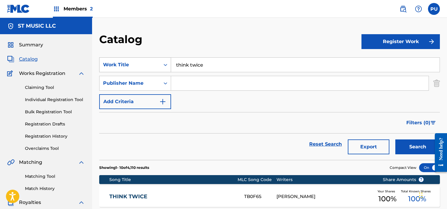
click at [147, 69] on div "Work Title" at bounding box center [129, 64] width 61 height 11
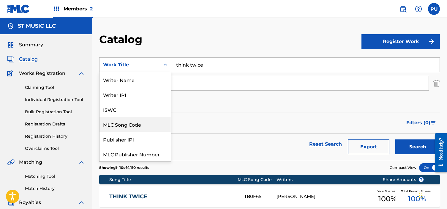
drag, startPoint x: 134, startPoint y: 128, endPoint x: 137, endPoint y: 125, distance: 5.0
click at [134, 128] on div "MLC Song Code" at bounding box center [134, 124] width 71 height 15
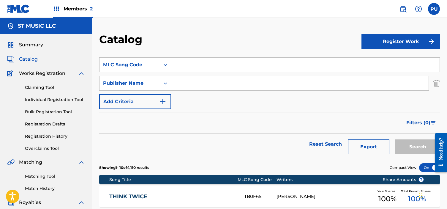
click at [208, 68] on input "Search Form" at bounding box center [305, 65] width 268 height 14
type input "T04059"
click at [395, 139] on button "Search" at bounding box center [417, 146] width 45 height 15
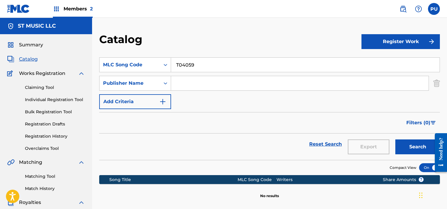
click at [191, 84] on input "Search Form" at bounding box center [299, 83] width 257 height 14
click at [162, 73] on div "SearchWithCriteria1d4ff7a8-ca66-4a97-8940-5d9650ef791d MLC Song Code T04059 Sea…" at bounding box center [269, 83] width 340 height 52
click at [162, 67] on div "Search Form" at bounding box center [165, 64] width 11 height 11
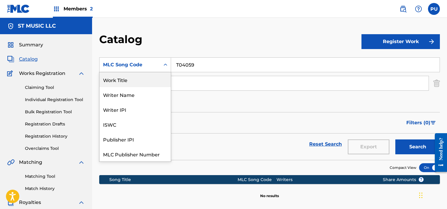
click at [124, 81] on div "Work Title" at bounding box center [134, 79] width 71 height 15
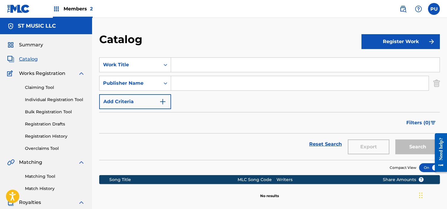
click at [200, 85] on input "Search Form" at bounding box center [299, 83] width 257 height 14
type input "soul brother"
click at [395, 139] on button "Search" at bounding box center [417, 146] width 45 height 15
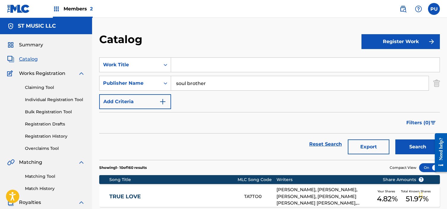
click at [238, 65] on input "Search Form" at bounding box center [305, 65] width 268 height 14
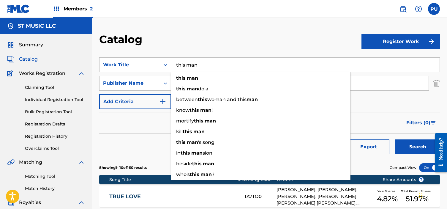
click at [395, 139] on button "Search" at bounding box center [417, 146] width 45 height 15
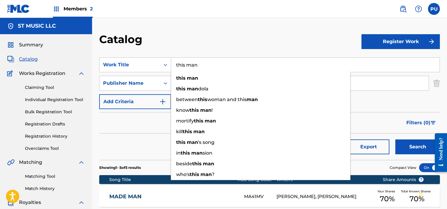
click at [212, 69] on input "this man" at bounding box center [305, 65] width 268 height 14
drag, startPoint x: 190, startPoint y: 69, endPoint x: 169, endPoint y: 69, distance: 21.4
click at [169, 69] on div "SearchWithCriteria52b86227-55d4-407b-acea-78949c87fe59 Work Title this man this…" at bounding box center [269, 64] width 340 height 15
drag, startPoint x: 198, startPoint y: 66, endPoint x: 174, endPoint y: 66, distance: 23.7
click at [174, 66] on input "this man" at bounding box center [305, 65] width 268 height 14
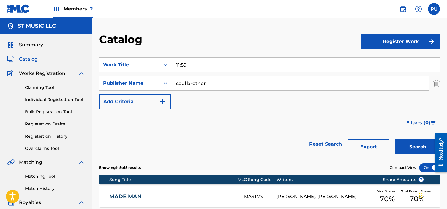
type input "11:59"
drag, startPoint x: 208, startPoint y: 87, endPoint x: 164, endPoint y: 85, distance: 44.0
click at [164, 85] on div "SearchWithCriteria594cd87e-2dd1-4113-9112-8e8f41175af1 Publisher Name soul brot…" at bounding box center [269, 83] width 340 height 15
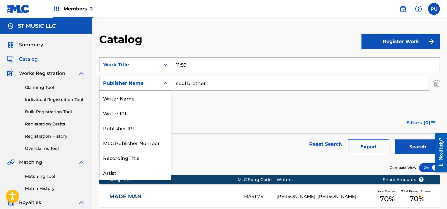
click at [159, 82] on div "Publisher Name" at bounding box center [129, 82] width 61 height 11
click at [120, 97] on div "Writer Name" at bounding box center [134, 97] width 71 height 15
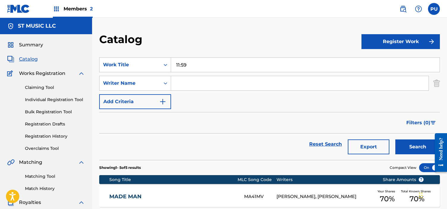
click at [205, 86] on input "Search Form" at bounding box center [299, 83] width 257 height 14
type input "weiss"
click at [395, 139] on button "Search" at bounding box center [417, 146] width 45 height 15
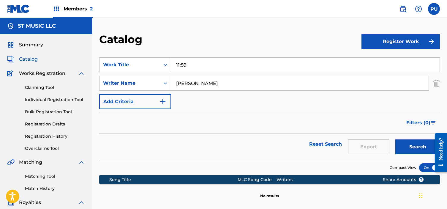
click at [183, 64] on input "11:59" at bounding box center [305, 65] width 268 height 14
type input "1"
type input "changes over time"
click at [182, 83] on input "weiss" at bounding box center [299, 83] width 257 height 14
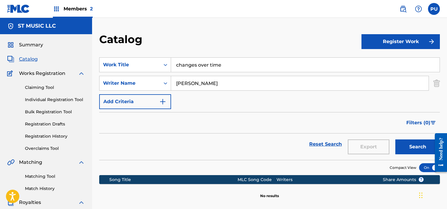
click at [182, 83] on input "weiss" at bounding box center [299, 83] width 257 height 14
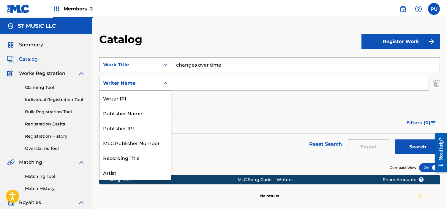
click at [131, 84] on div "Writer Name" at bounding box center [129, 83] width 53 height 7
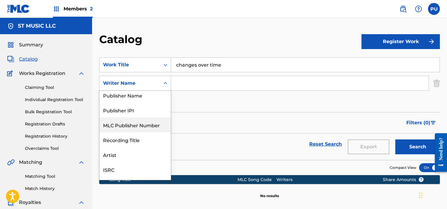
scroll to position [15, 0]
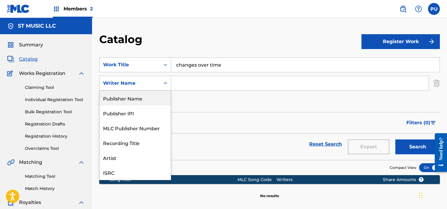
click at [136, 100] on div "Publisher Name" at bounding box center [134, 97] width 71 height 15
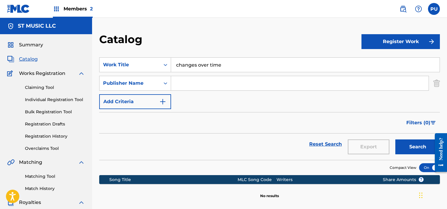
click at [189, 84] on input "Search Form" at bounding box center [299, 83] width 257 height 14
type input "johada"
click at [395, 139] on button "Search" at bounding box center [417, 146] width 45 height 15
drag, startPoint x: 231, startPoint y: 65, endPoint x: 159, endPoint y: 66, distance: 72.1
click at [159, 66] on div "SearchWithCriteria52b86227-55d4-407b-acea-78949c87fe59 Work Title changes over …" at bounding box center [269, 64] width 340 height 15
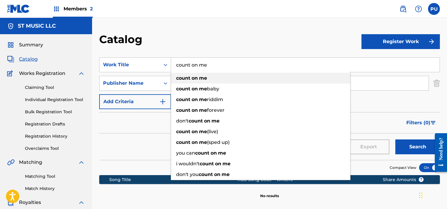
type input "count on me"
drag, startPoint x: 238, startPoint y: 79, endPoint x: 209, endPoint y: 80, distance: 29.1
click at [238, 79] on div "count on me" at bounding box center [260, 78] width 179 height 11
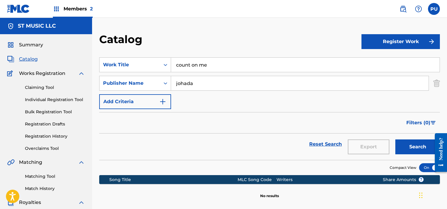
click at [181, 85] on input "johada" at bounding box center [299, 83] width 257 height 14
click at [180, 85] on input "johada" at bounding box center [299, 83] width 257 height 14
click at [136, 83] on div "Publisher Name" at bounding box center [129, 83] width 53 height 7
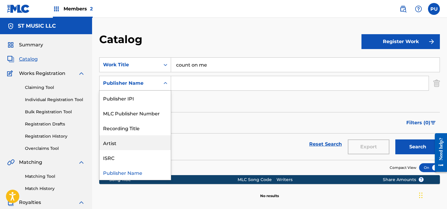
scroll to position [0, 0]
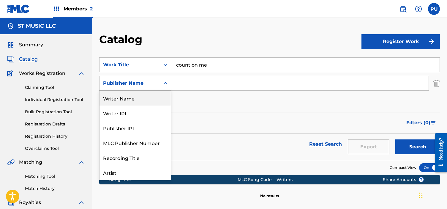
click at [124, 99] on div "Writer Name" at bounding box center [134, 97] width 71 height 15
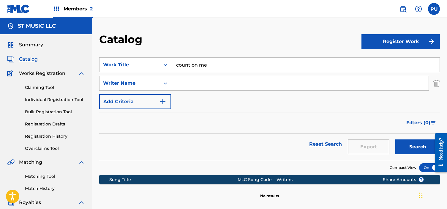
click at [188, 82] on input "Search Form" at bounding box center [299, 83] width 257 height 14
click at [395, 139] on button "Search" at bounding box center [417, 146] width 45 height 15
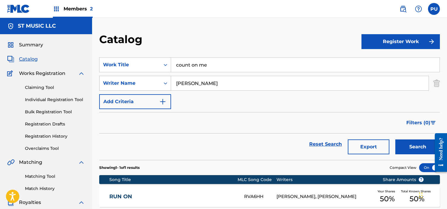
drag, startPoint x: 207, startPoint y: 81, endPoint x: 151, endPoint y: 81, distance: 56.4
click at [151, 81] on div "SearchWithCriteriaf8cd2544-0ebf-4375-80b3-94c53eff44b7 Writer Name rhonda ross" at bounding box center [269, 83] width 340 height 15
type input "ross kendrick"
click at [395, 139] on button "Search" at bounding box center [417, 146] width 45 height 15
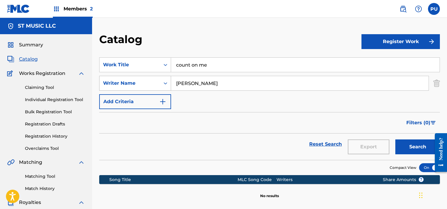
drag, startPoint x: 214, startPoint y: 87, endPoint x: 166, endPoint y: 85, distance: 48.4
click at [166, 85] on div "SearchWithCriteriaf8cd2544-0ebf-4375-80b3-94c53eff44b7 Writer Name ross kendrick" at bounding box center [269, 83] width 340 height 15
click at [395, 139] on button "Search" at bounding box center [417, 146] width 45 height 15
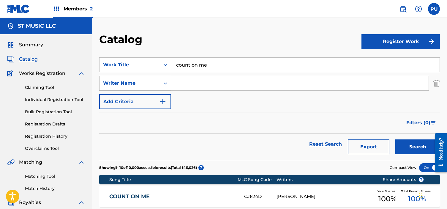
click at [137, 85] on div "Writer Name" at bounding box center [129, 83] width 53 height 7
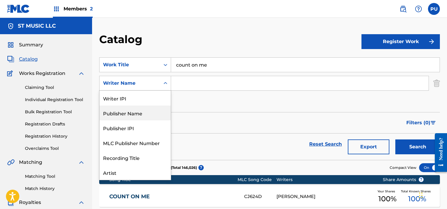
click at [142, 113] on div "Publisher Name" at bounding box center [134, 112] width 71 height 15
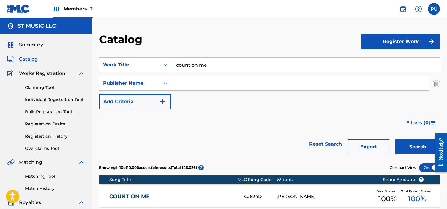
click at [221, 85] on input "Search Form" at bounding box center [299, 83] width 257 height 14
type input "makeda"
click at [395, 139] on button "Search" at bounding box center [417, 146] width 45 height 15
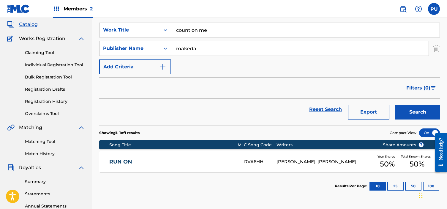
scroll to position [39, 0]
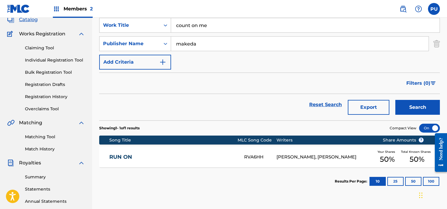
click at [140, 158] on link "RUN ON" at bounding box center [172, 156] width 127 height 7
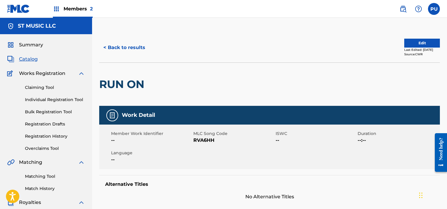
click at [143, 49] on button "< Back to results" at bounding box center [124, 47] width 50 height 15
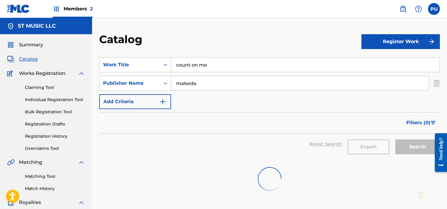
scroll to position [39, 0]
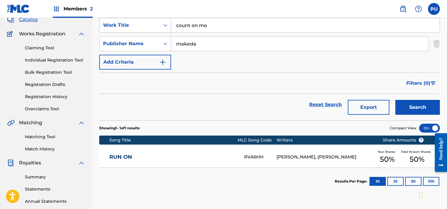
drag, startPoint x: 221, startPoint y: 28, endPoint x: 169, endPoint y: 22, distance: 51.9
click at [173, 27] on input "count on me" at bounding box center [305, 25] width 268 height 14
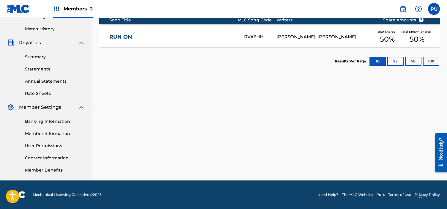
scroll to position [0, 0]
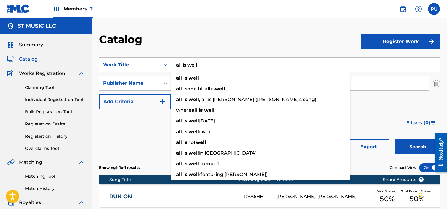
click at [267, 12] on nav "Members 2 PU PU Portal User publishing@songtrust.com Notification Preferences P…" at bounding box center [223, 9] width 447 height 18
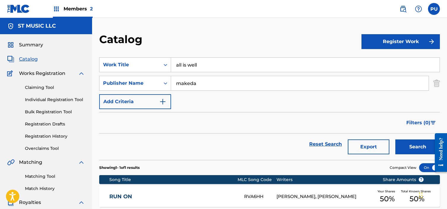
click at [427, 147] on button "Search" at bounding box center [417, 146] width 45 height 15
click at [202, 64] on input "all is well" at bounding box center [305, 65] width 268 height 14
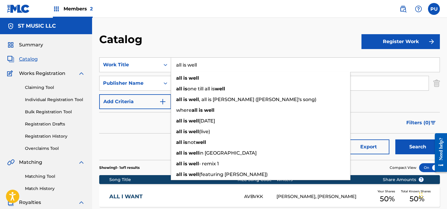
drag, startPoint x: 202, startPoint y: 64, endPoint x: 193, endPoint y: 66, distance: 8.9
click at [193, 66] on input "all is well" at bounding box center [305, 65] width 268 height 14
click at [208, 66] on input "all is well" at bounding box center [305, 65] width 268 height 14
drag, startPoint x: 209, startPoint y: 65, endPoint x: 176, endPoint y: 68, distance: 33.0
click at [176, 68] on input "all is well" at bounding box center [305, 65] width 268 height 14
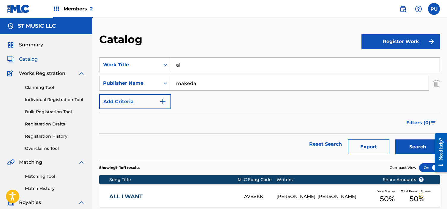
type input "a"
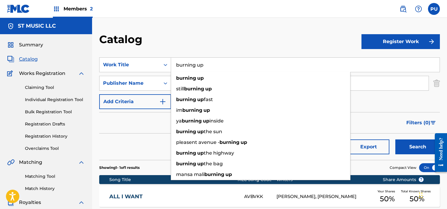
type input "burning up"
click at [395, 139] on button "Search" at bounding box center [417, 146] width 45 height 15
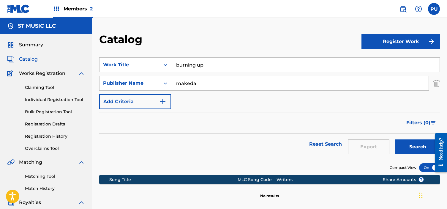
click at [186, 87] on input "makeda" at bounding box center [299, 83] width 257 height 14
click at [395, 139] on button "Search" at bounding box center [417, 146] width 45 height 15
click at [185, 84] on input "like clockwork" at bounding box center [299, 83] width 257 height 14
click at [185, 85] on input "like clockwork" at bounding box center [299, 83] width 257 height 14
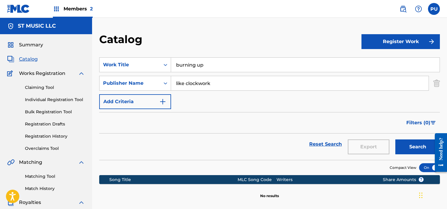
click at [179, 82] on input "like clockwork" at bounding box center [299, 83] width 257 height 14
type input "clockwork"
click at [395, 139] on button "Search" at bounding box center [417, 146] width 45 height 15
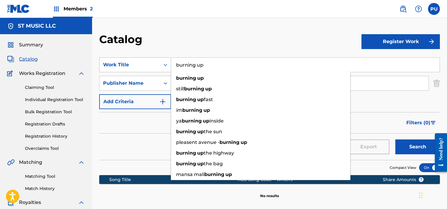
drag, startPoint x: 213, startPoint y: 64, endPoint x: 157, endPoint y: 70, distance: 57.0
click at [157, 70] on div "SearchWithCriteria52b86227-55d4-407b-acea-78949c87fe59 Work Title burning up bu…" at bounding box center [269, 64] width 340 height 15
drag, startPoint x: 203, startPoint y: 64, endPoint x: 171, endPoint y: 62, distance: 31.8
click at [171, 62] on input "burning up" at bounding box center [305, 65] width 268 height 14
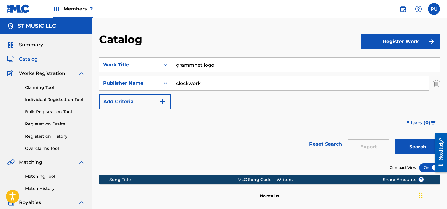
type input "grammnet logo"
click at [189, 87] on input "clockwork" at bounding box center [299, 83] width 257 height 14
click at [395, 139] on button "Search" at bounding box center [417, 146] width 45 height 15
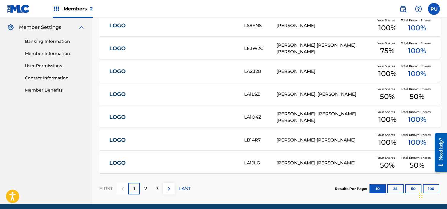
scroll to position [263, 0]
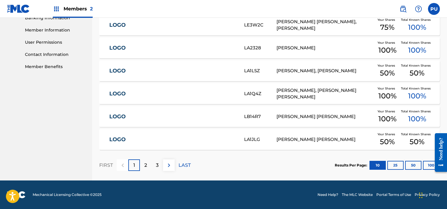
click at [143, 169] on div "2" at bounding box center [146, 165] width 12 height 12
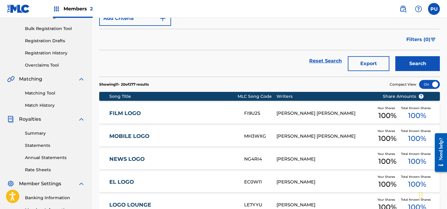
scroll to position [0, 0]
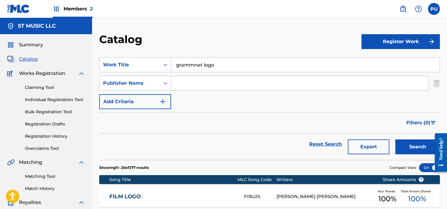
drag, startPoint x: 228, startPoint y: 66, endPoint x: 171, endPoint y: 65, distance: 56.7
click at [171, 66] on input "grammnet logo" at bounding box center [305, 65] width 268 height 14
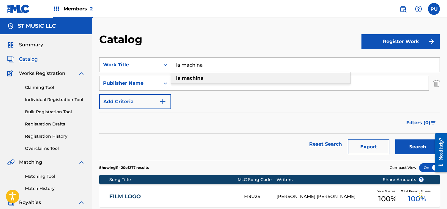
type input "la machina"
click at [191, 77] on strong "machina" at bounding box center [193, 78] width 22 height 6
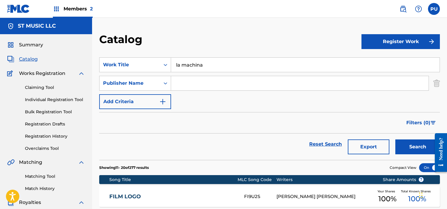
click at [417, 151] on button "Search" at bounding box center [417, 146] width 45 height 15
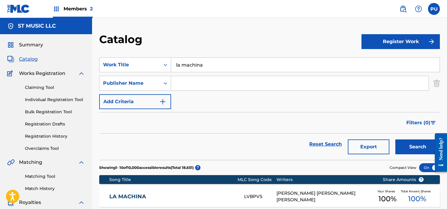
drag, startPoint x: 194, startPoint y: 83, endPoint x: 195, endPoint y: 88, distance: 5.1
click at [194, 83] on input "Search Form" at bounding box center [299, 83] width 257 height 14
type input "LC studios"
click at [395, 139] on button "Search" at bounding box center [417, 146] width 45 height 15
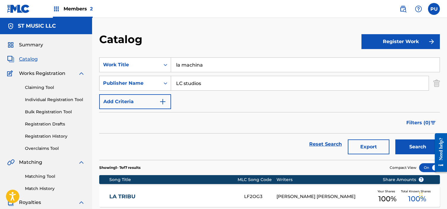
drag, startPoint x: 210, startPoint y: 85, endPoint x: 164, endPoint y: 86, distance: 45.4
click at [164, 86] on div "SearchWithCriteria0c65d239-5aaa-4cb5-a8b8-1f07e49a3854 Publisher Name LC studios" at bounding box center [269, 83] width 340 height 15
click at [204, 82] on input "LC studios" at bounding box center [299, 83] width 257 height 14
drag, startPoint x: 204, startPoint y: 82, endPoint x: 140, endPoint y: 84, distance: 63.8
click at [140, 84] on div "SearchWithCriteria0c65d239-5aaa-4cb5-a8b8-1f07e49a3854 Publisher Name LC studios" at bounding box center [269, 83] width 340 height 15
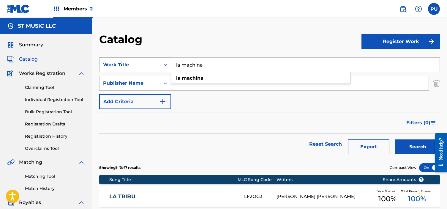
drag, startPoint x: 219, startPoint y: 66, endPoint x: 142, endPoint y: 68, distance: 77.4
click at [142, 68] on div "SearchWithCriteria52b86227-55d4-407b-acea-78949c87fe59 Work Title la machina la…" at bounding box center [269, 64] width 340 height 15
drag, startPoint x: 208, startPoint y: 66, endPoint x: 156, endPoint y: 66, distance: 52.2
click at [156, 66] on div "SearchWithCriteria52b86227-55d4-407b-acea-78949c87fe59 Work Title la machina la…" at bounding box center [269, 64] width 340 height 15
click at [395, 139] on button "Search" at bounding box center [417, 146] width 45 height 15
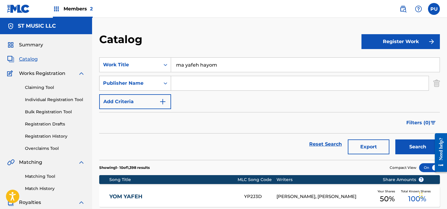
drag, startPoint x: 225, startPoint y: 70, endPoint x: 144, endPoint y: 81, distance: 81.1
click at [144, 81] on div "SearchWithCriteria52b86227-55d4-407b-acea-78949c87fe59 Work Title ma yafeh hayo…" at bounding box center [269, 83] width 340 height 52
drag, startPoint x: 225, startPoint y: 63, endPoint x: 158, endPoint y: 66, distance: 67.4
click at [158, 66] on div "SearchWithCriteria52b86227-55d4-407b-acea-78949c87fe59 Work Title ma yafeh hayom" at bounding box center [269, 64] width 340 height 15
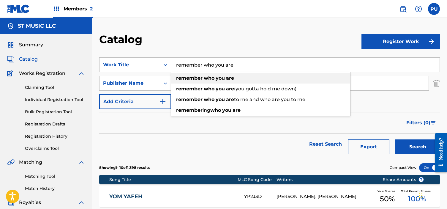
type input "remember who you are"
click at [220, 82] on div "remember who you are" at bounding box center [260, 78] width 179 height 11
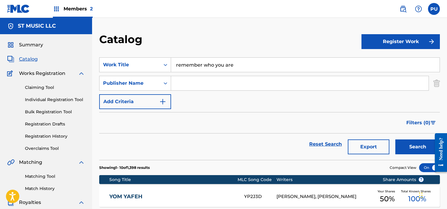
click at [221, 83] on input "Search Form" at bounding box center [299, 83] width 257 height 14
type input "bubba"
click at [395, 139] on button "Search" at bounding box center [417, 146] width 45 height 15
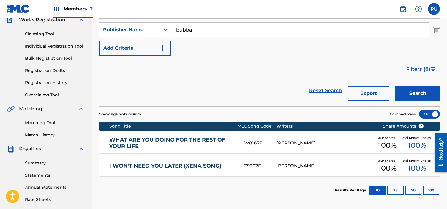
scroll to position [115, 0]
